Goal: Task Accomplishment & Management: Complete application form

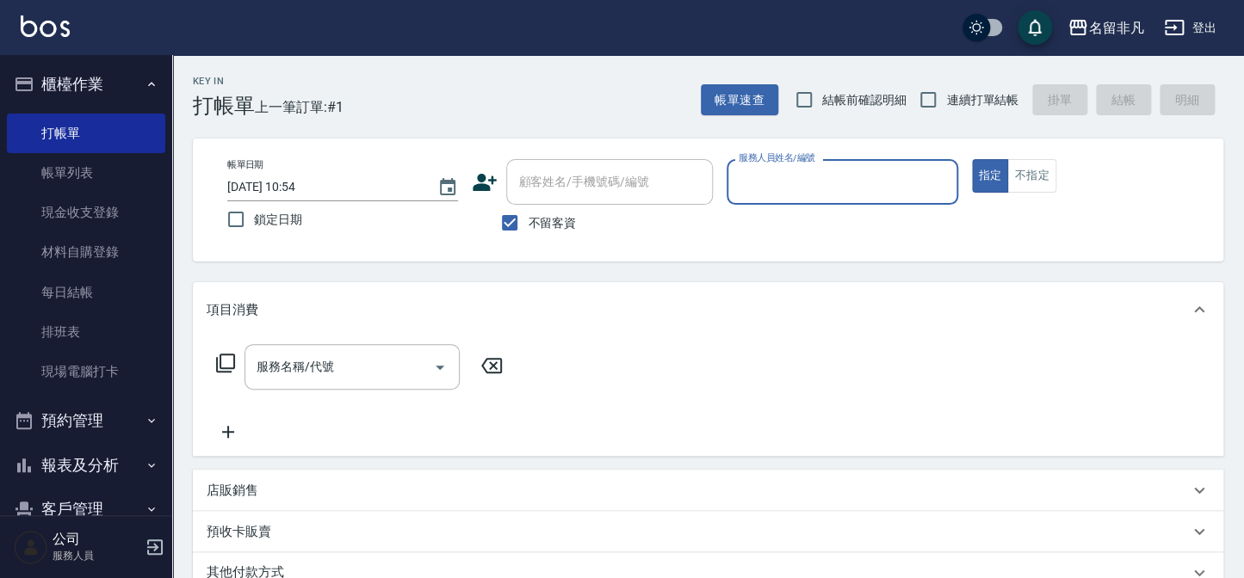
click at [769, 182] on input "服務人員姓名/編號" at bounding box center [841, 182] width 215 height 30
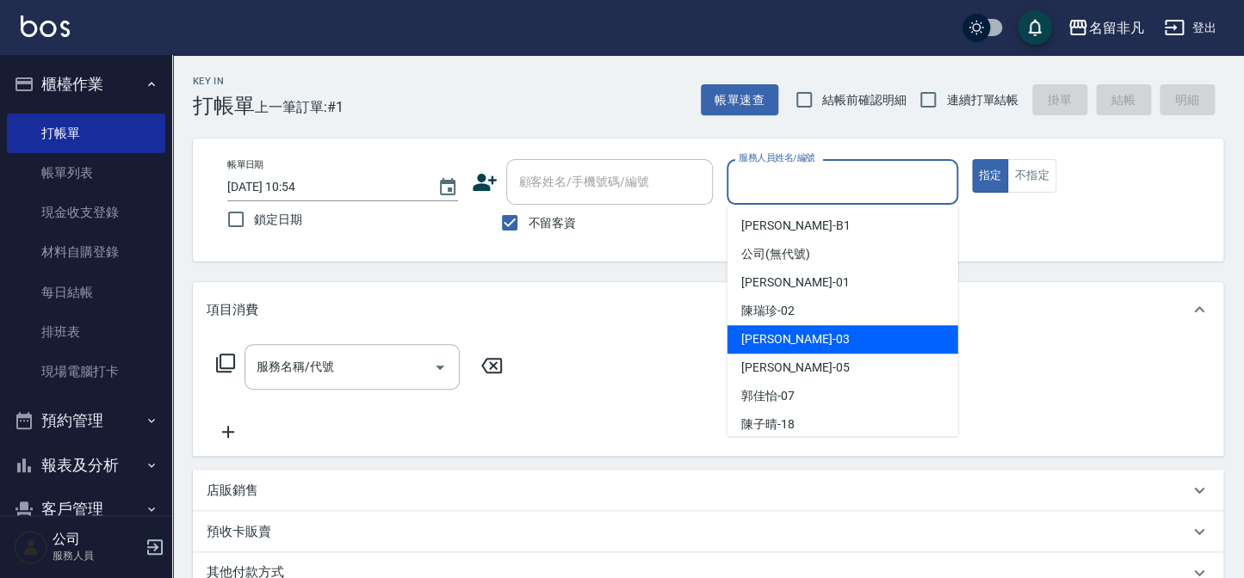
click at [790, 338] on div "[PERSON_NAME] -03" at bounding box center [842, 339] width 231 height 28
type input "[PERSON_NAME]-03"
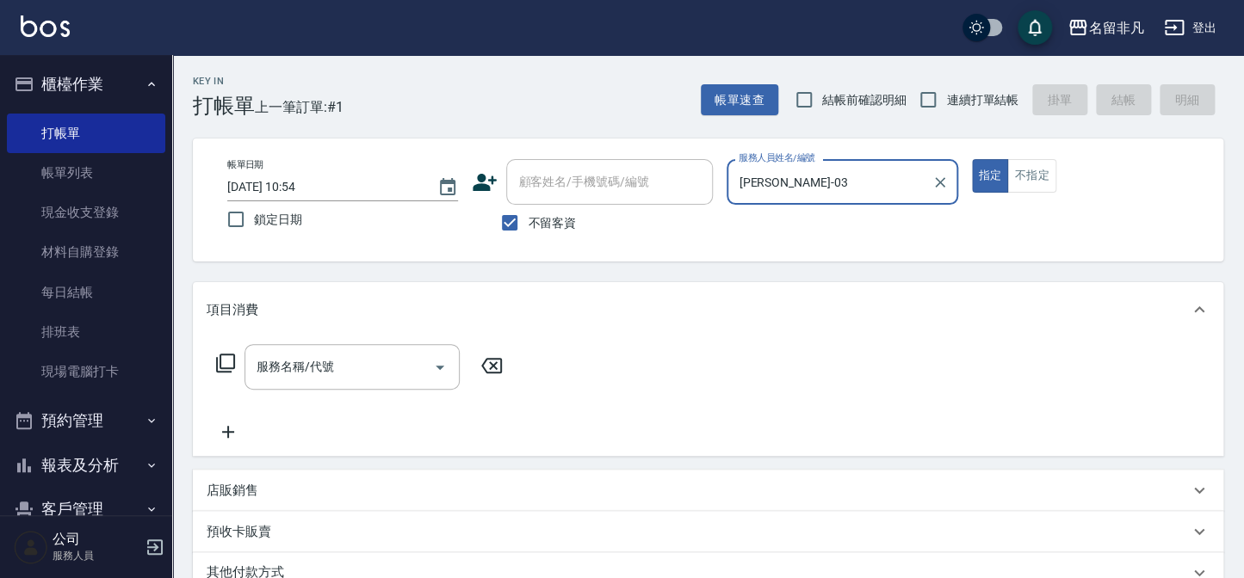
drag, startPoint x: 988, startPoint y: 178, endPoint x: 818, endPoint y: 173, distance: 169.6
click at [981, 177] on button "指定" at bounding box center [990, 176] width 37 height 34
click at [224, 361] on icon at bounding box center [225, 363] width 21 height 21
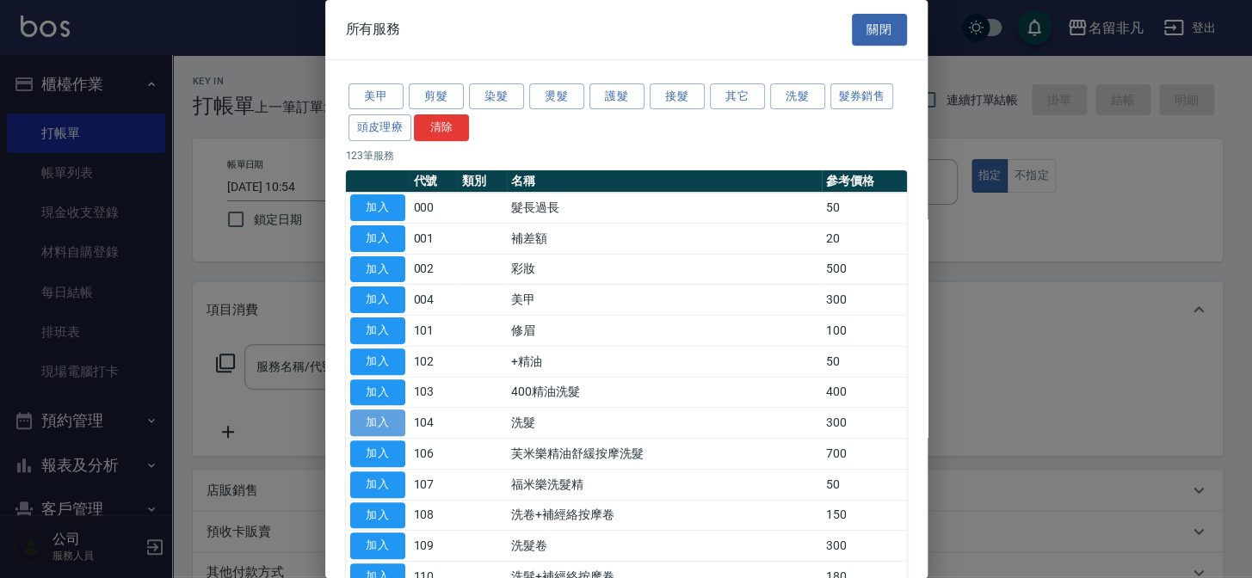
click at [373, 416] on button "加入" at bounding box center [377, 423] width 55 height 27
type input "洗髮(104)"
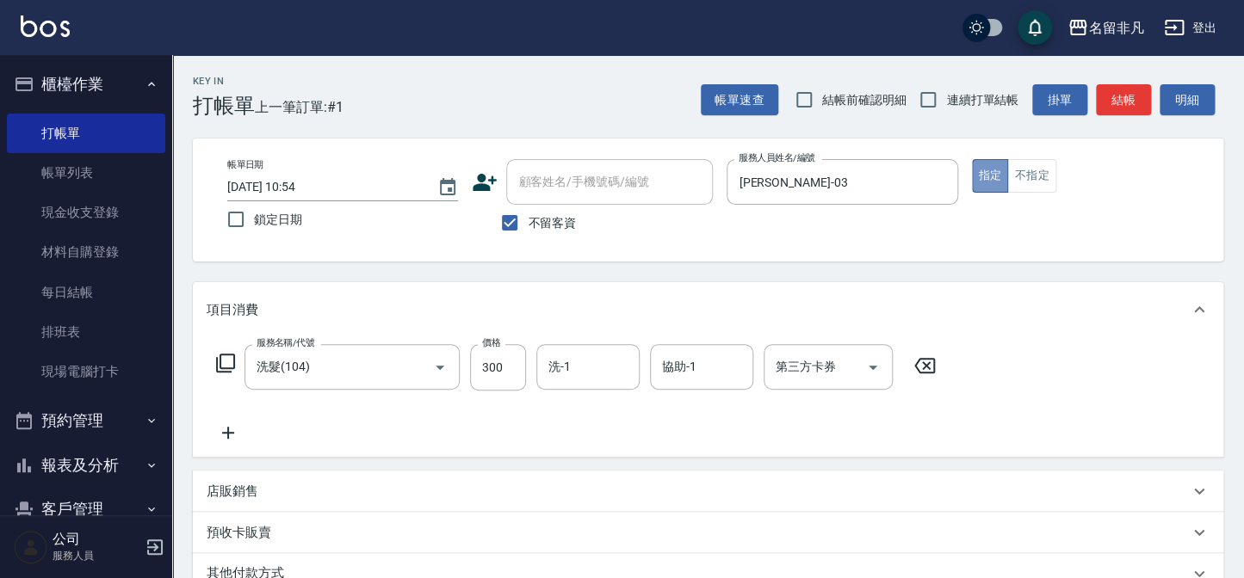
drag, startPoint x: 990, startPoint y: 172, endPoint x: 969, endPoint y: 202, distance: 36.5
click at [989, 172] on button "指定" at bounding box center [990, 176] width 37 height 34
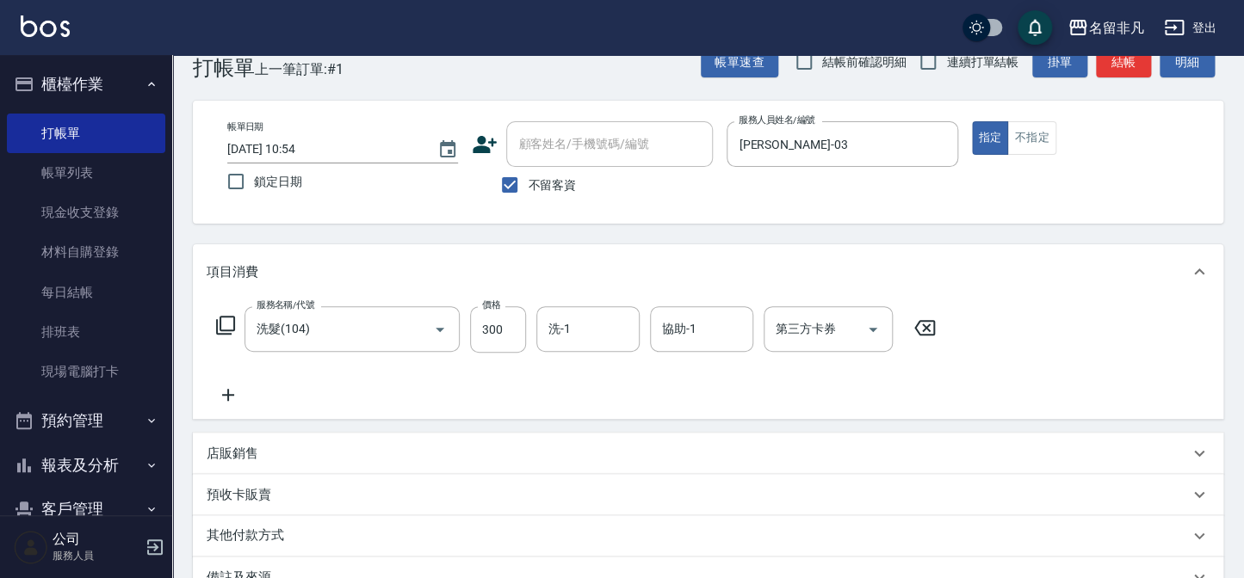
scroll to position [14, 0]
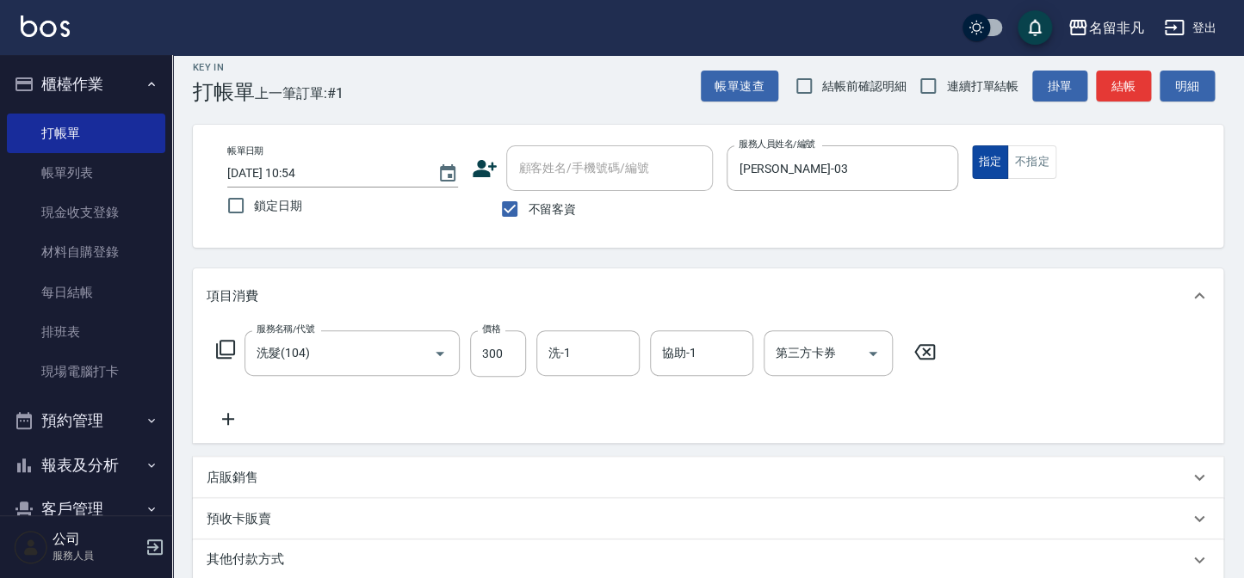
click at [987, 155] on button "指定" at bounding box center [990, 162] width 37 height 34
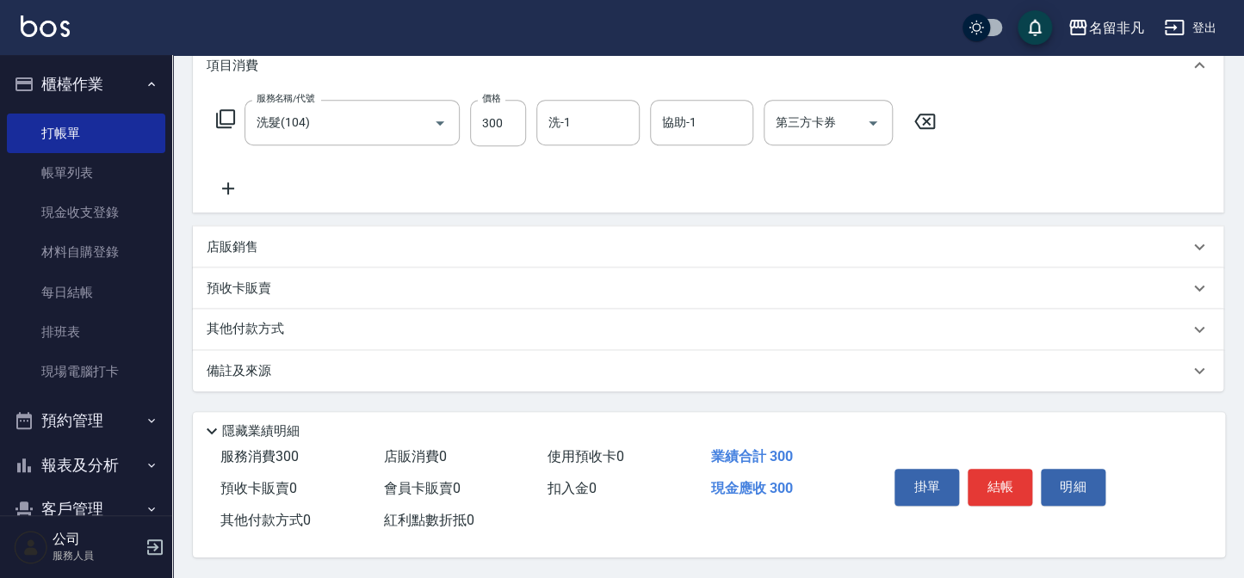
scroll to position [249, 0]
click at [997, 473] on button "結帳" at bounding box center [999, 487] width 65 height 36
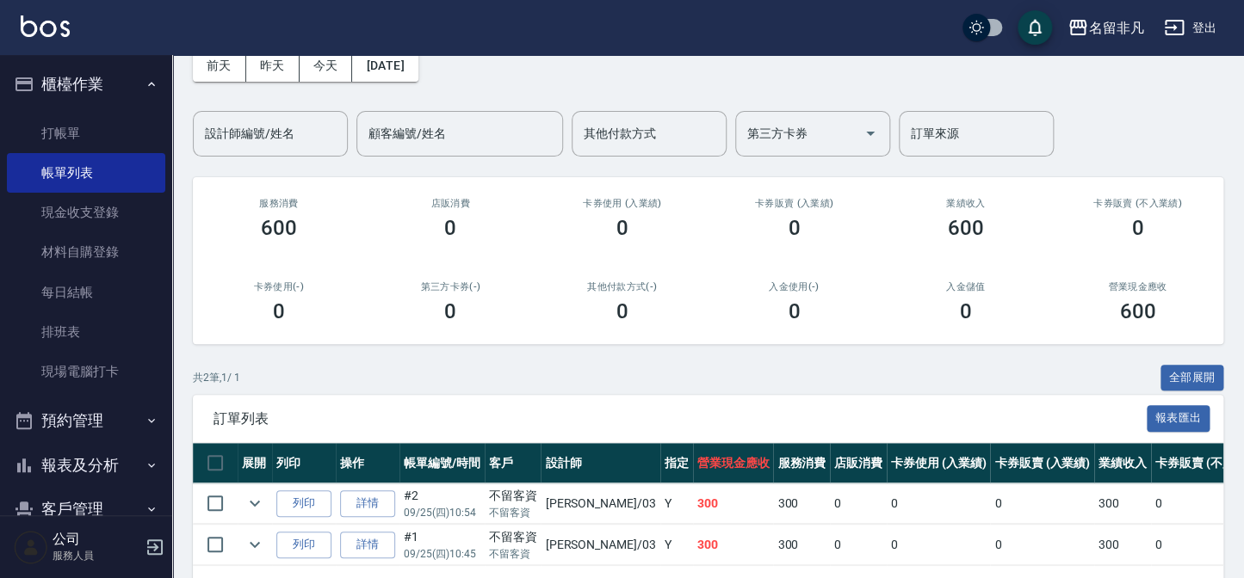
scroll to position [155, 0]
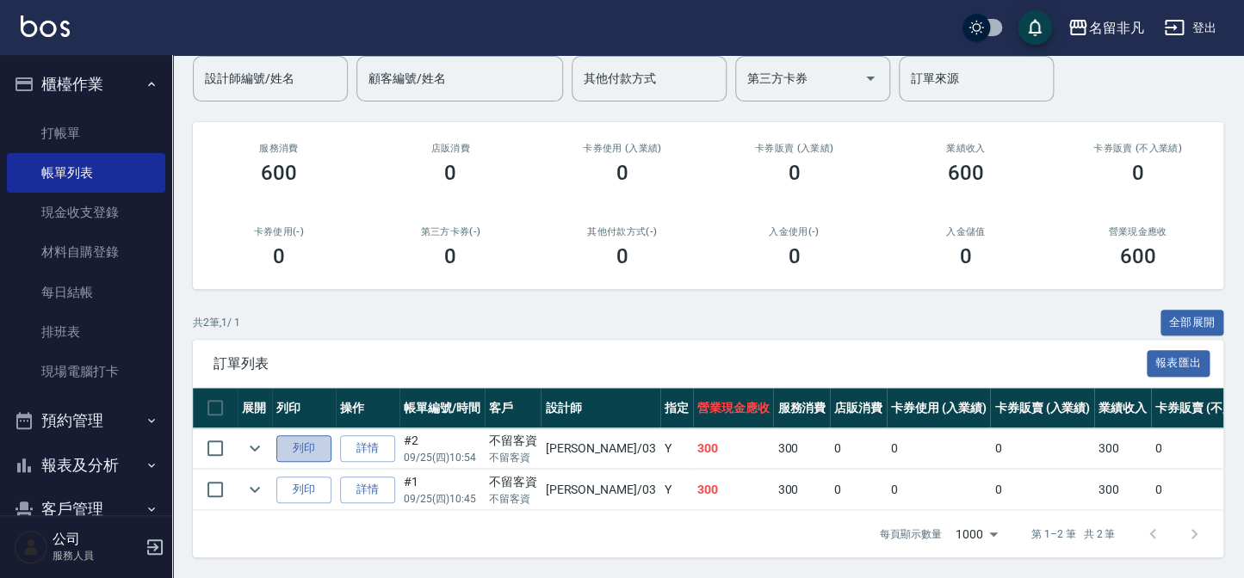
click at [315, 435] on button "列印" at bounding box center [303, 448] width 55 height 27
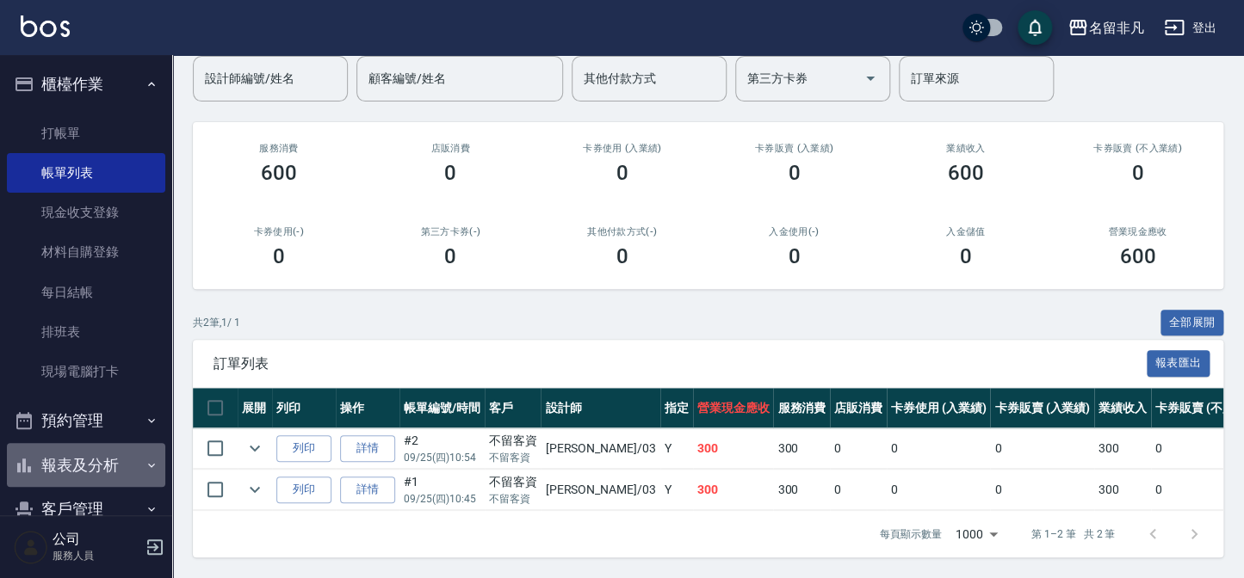
click at [97, 460] on button "報表及分析" at bounding box center [86, 465] width 158 height 45
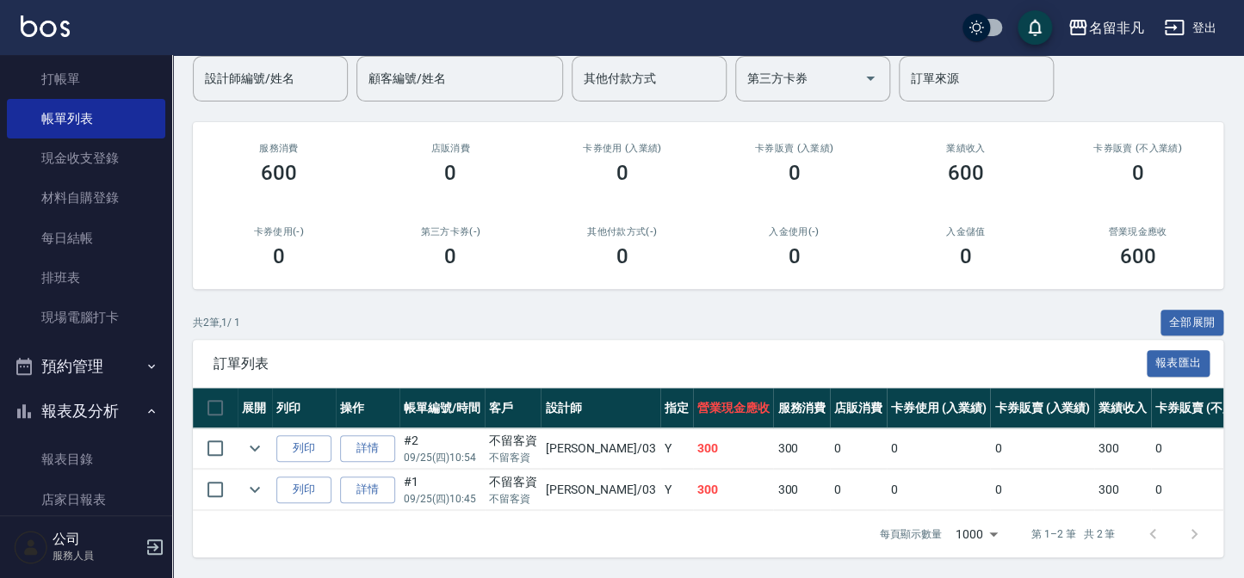
scroll to position [77, 0]
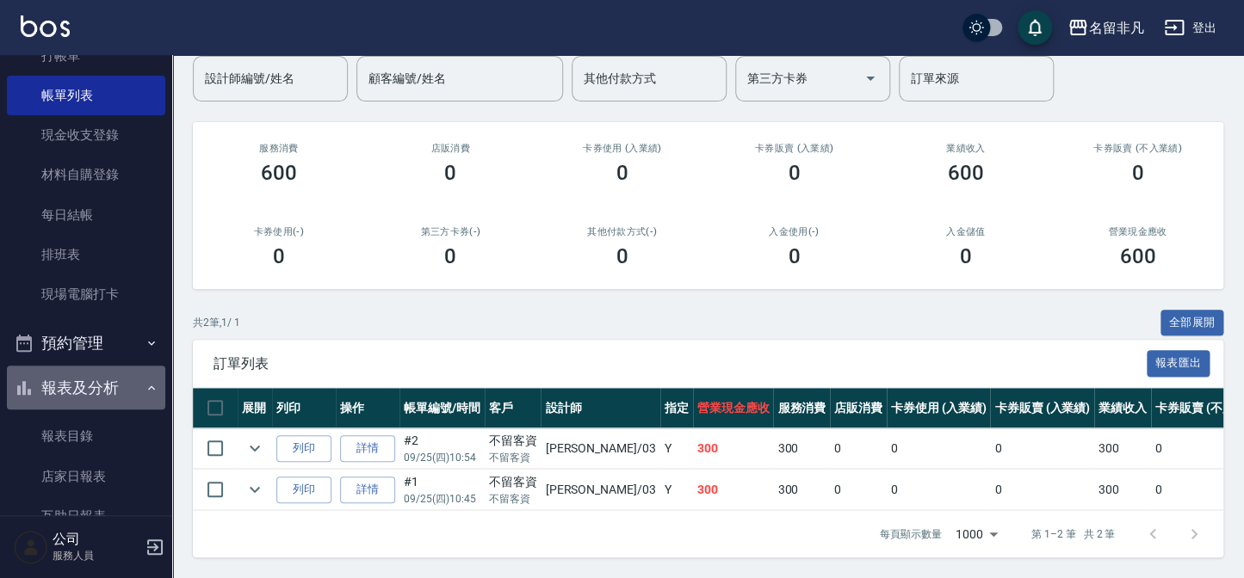
click at [94, 386] on button "報表及分析" at bounding box center [86, 388] width 158 height 45
click at [97, 382] on button "報表及分析" at bounding box center [86, 388] width 158 height 45
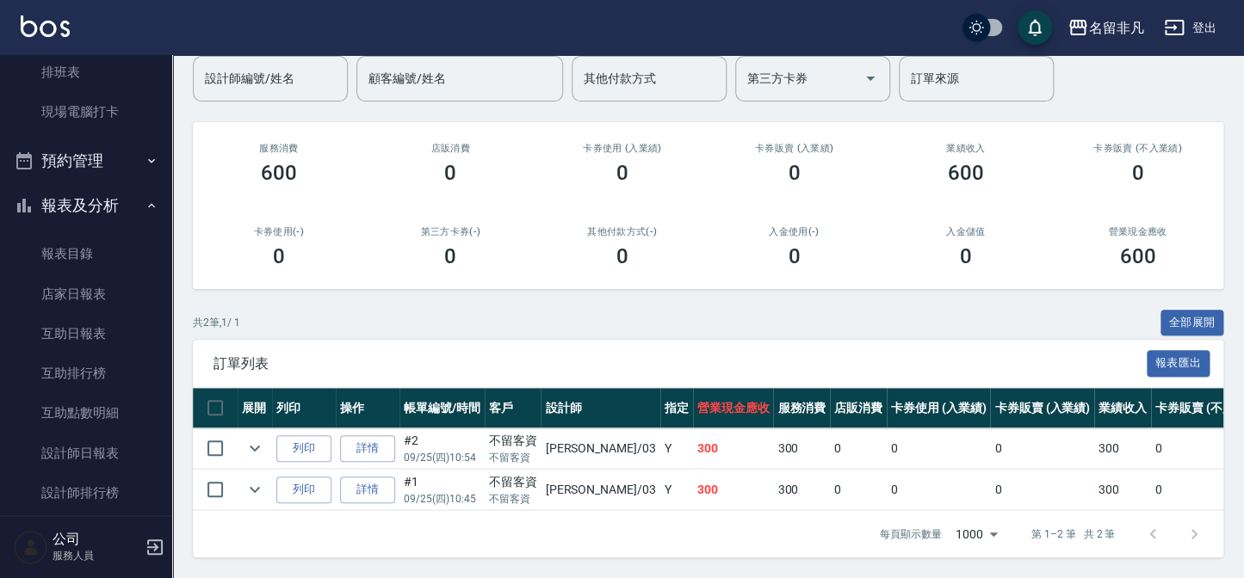
scroll to position [391, 0]
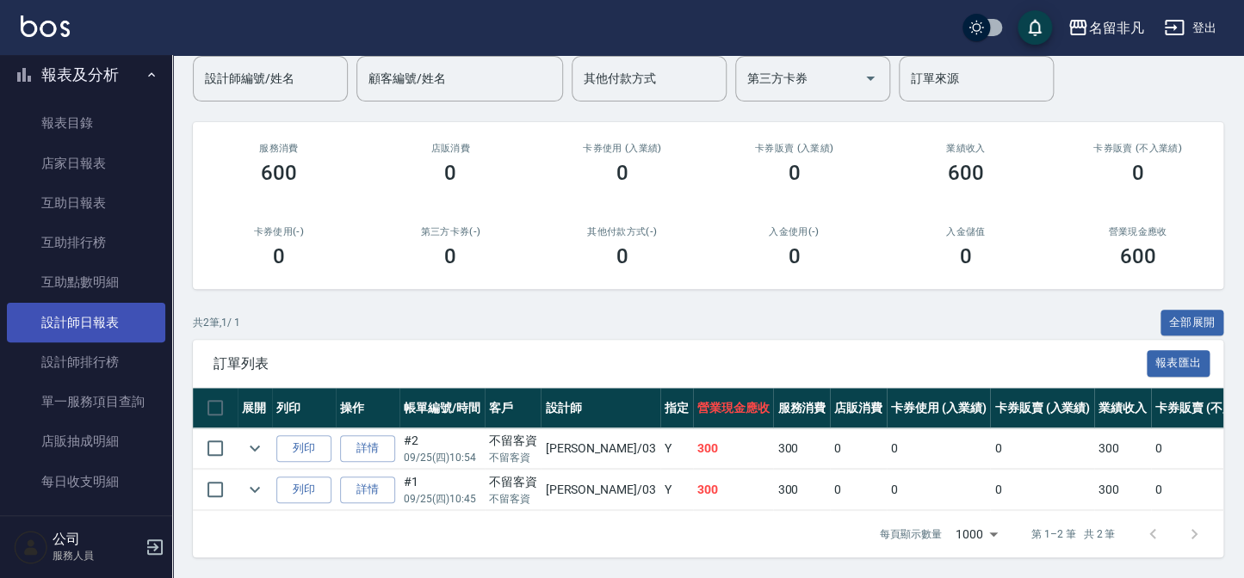
click at [105, 327] on link "設計師日報表" at bounding box center [86, 323] width 158 height 40
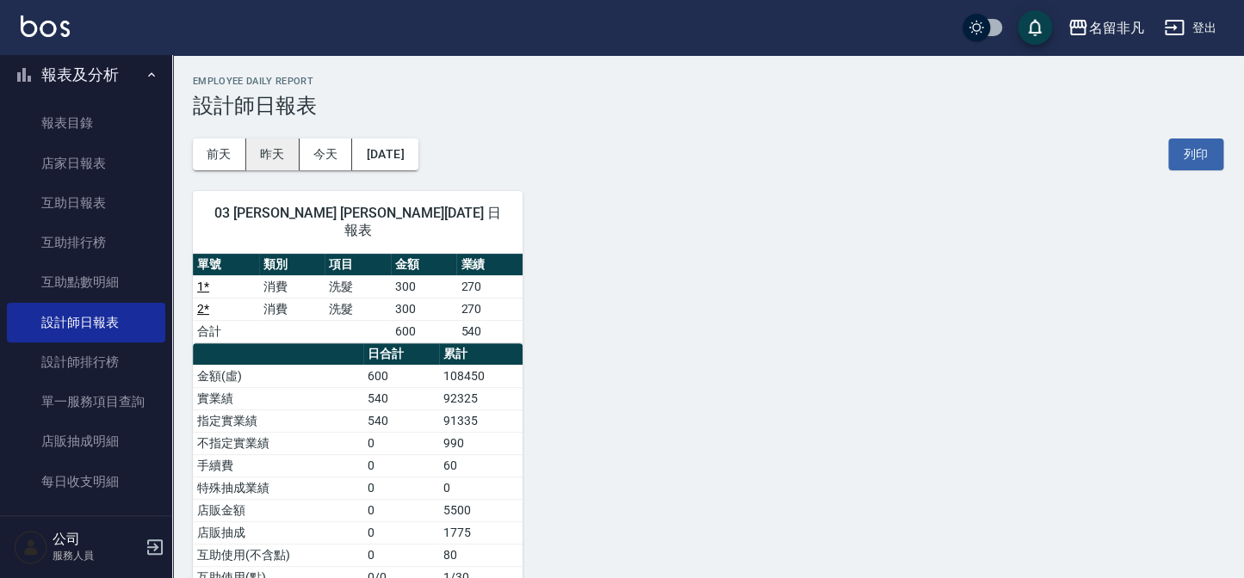
click at [280, 146] on button "昨天" at bounding box center [272, 155] width 53 height 32
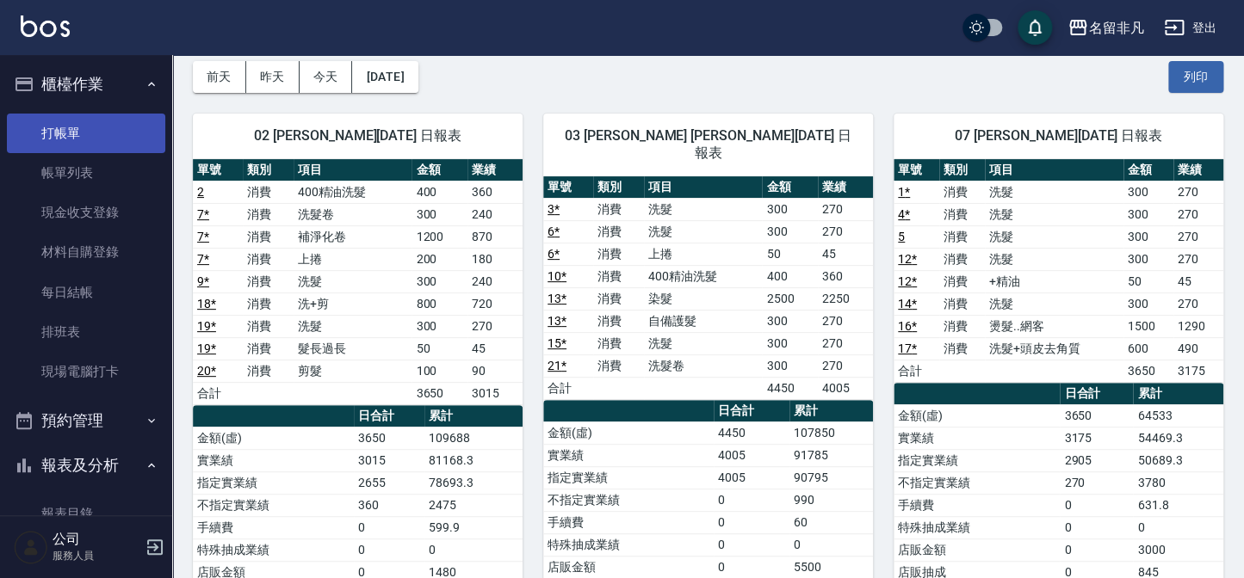
click at [78, 127] on link "打帳單" at bounding box center [86, 134] width 158 height 40
